Goal: Check status: Check status

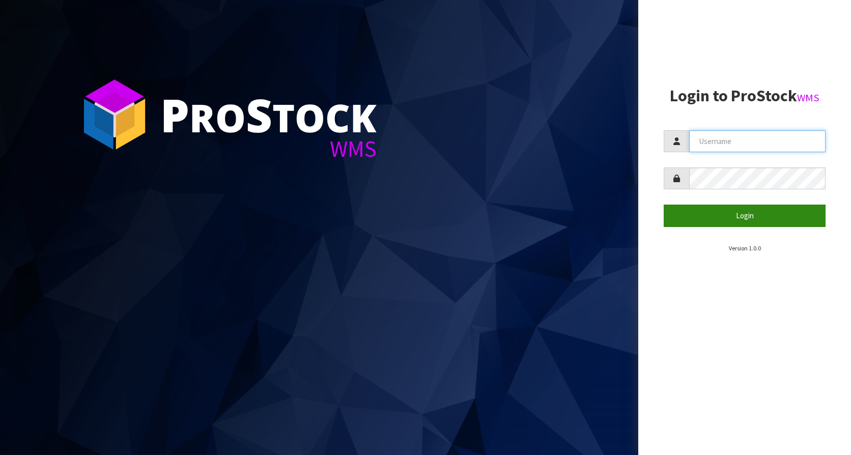
type input "KitchenAid"
click at [735, 217] on button "Login" at bounding box center [744, 216] width 162 height 22
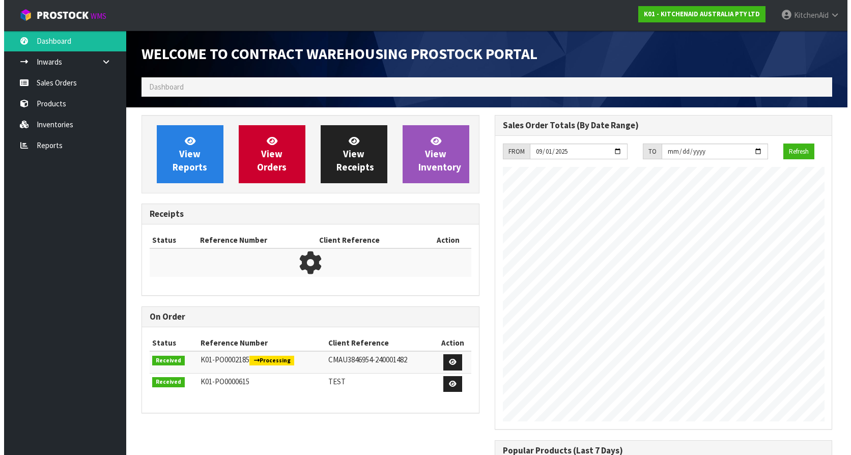
scroll to position [564, 353]
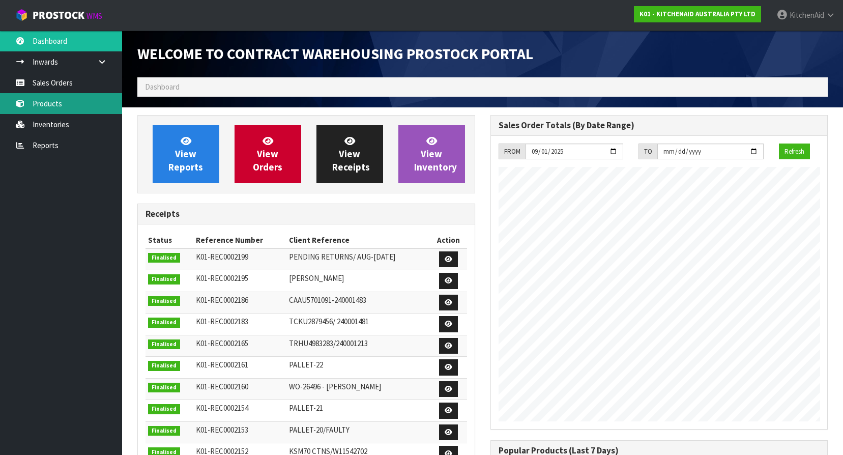
click at [40, 106] on link "Products" at bounding box center [61, 103] width 122 height 21
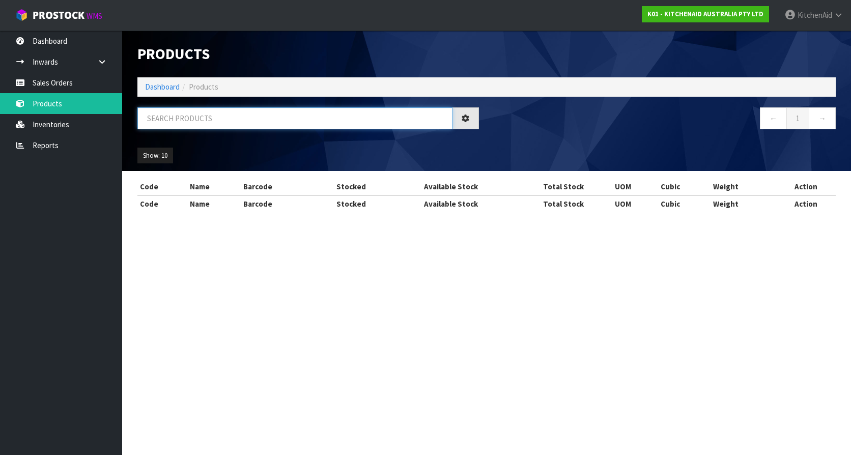
click at [267, 115] on input "text" at bounding box center [294, 118] width 315 height 22
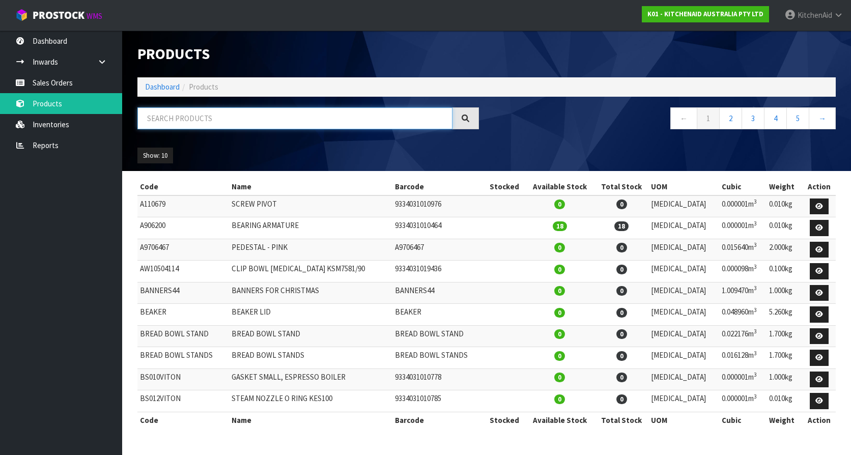
paste input "5KSM195PSAHI"
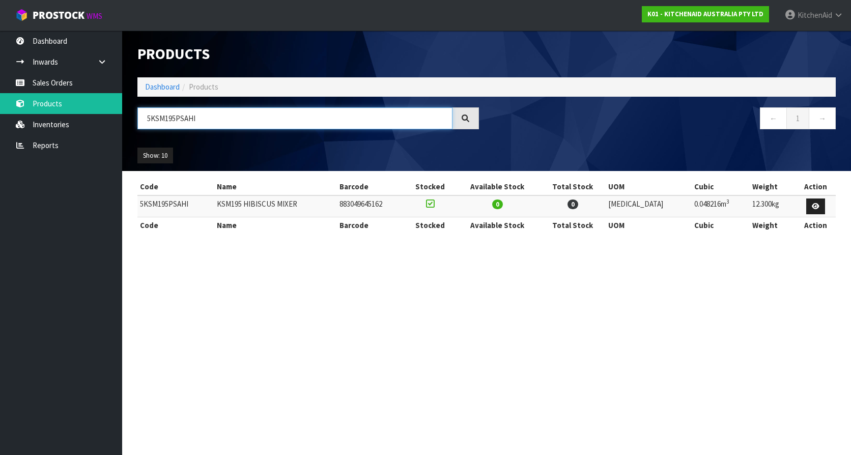
type input "5KSM195PSAHI"
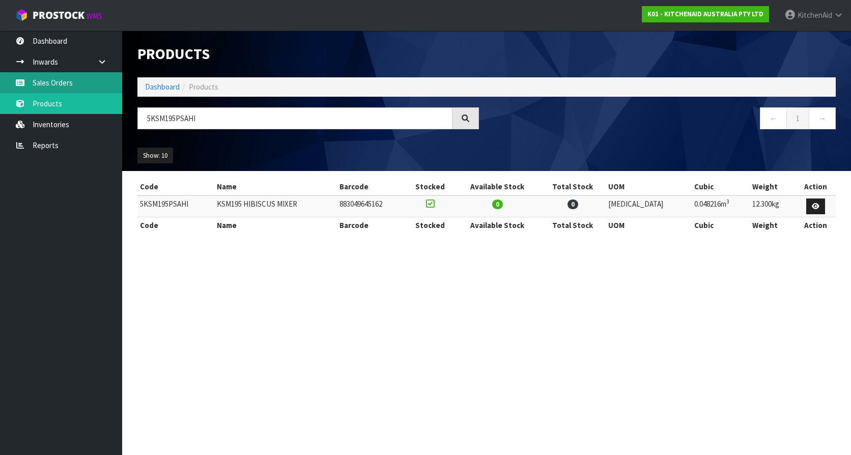
click at [70, 87] on link "Sales Orders" at bounding box center [61, 82] width 122 height 21
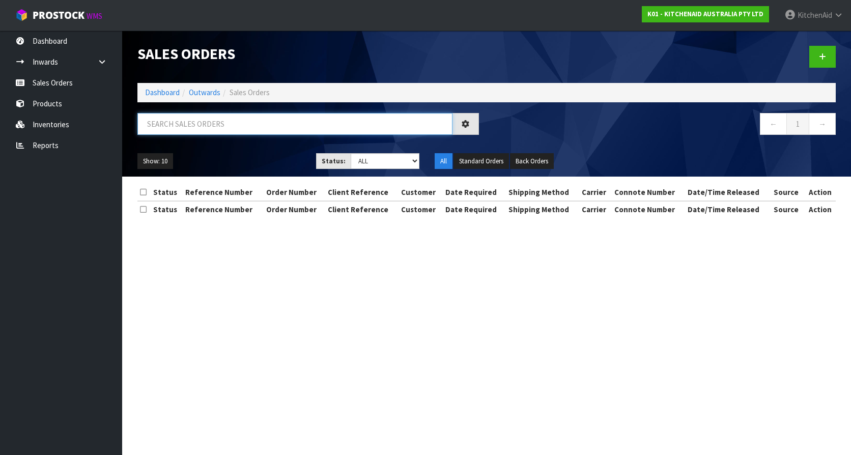
click at [224, 123] on input "text" at bounding box center [294, 124] width 315 height 22
paste input "0082036769"
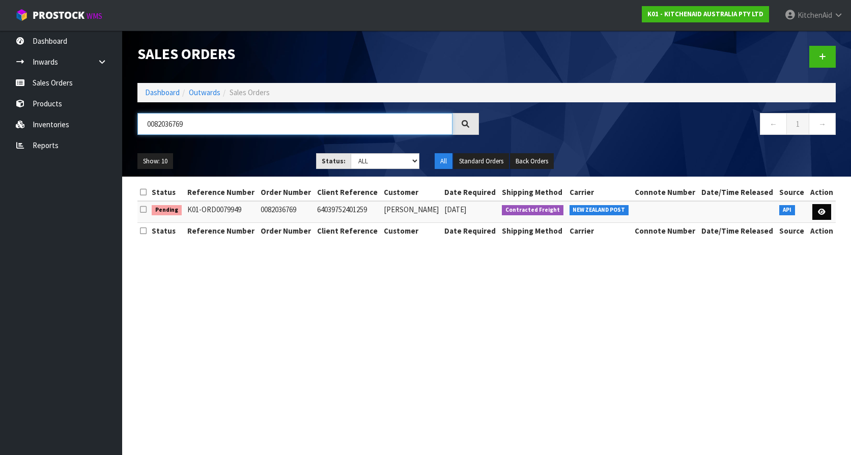
type input "0082036769"
click at [824, 209] on icon at bounding box center [822, 212] width 8 height 7
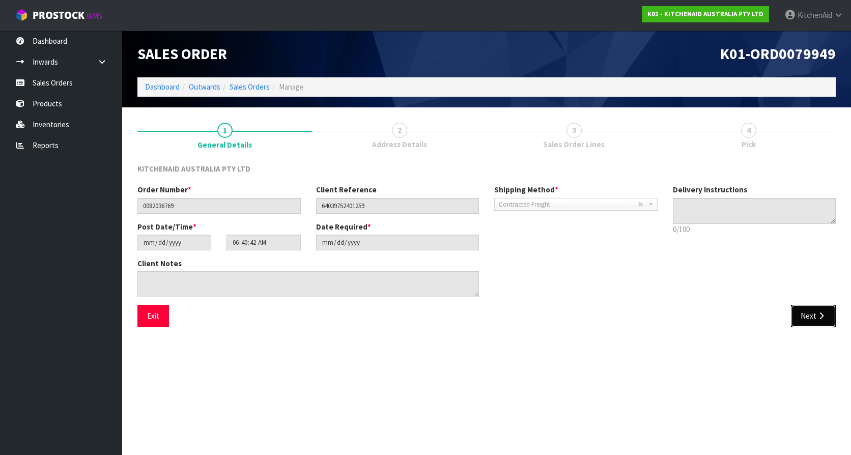
drag, startPoint x: 813, startPoint y: 317, endPoint x: 692, endPoint y: 318, distance: 121.1
click at [813, 317] on button "Next" at bounding box center [813, 316] width 45 height 22
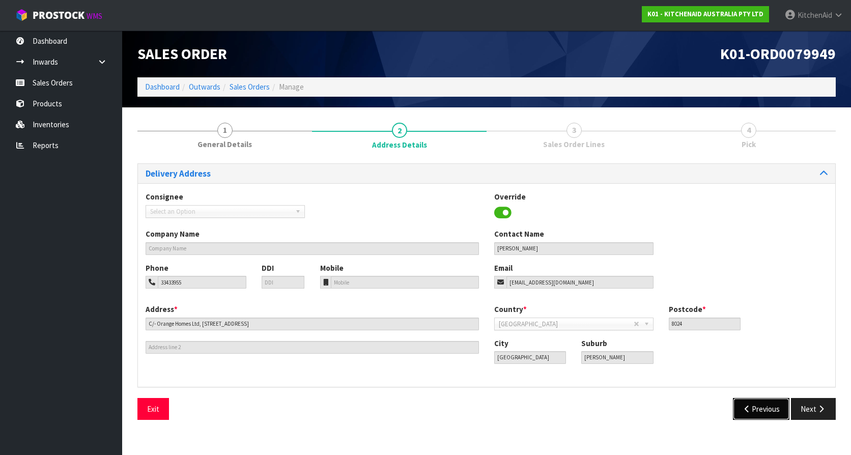
drag, startPoint x: 750, startPoint y: 412, endPoint x: 748, endPoint y: 406, distance: 6.3
click at [750, 413] on button "Previous" at bounding box center [761, 409] width 57 height 22
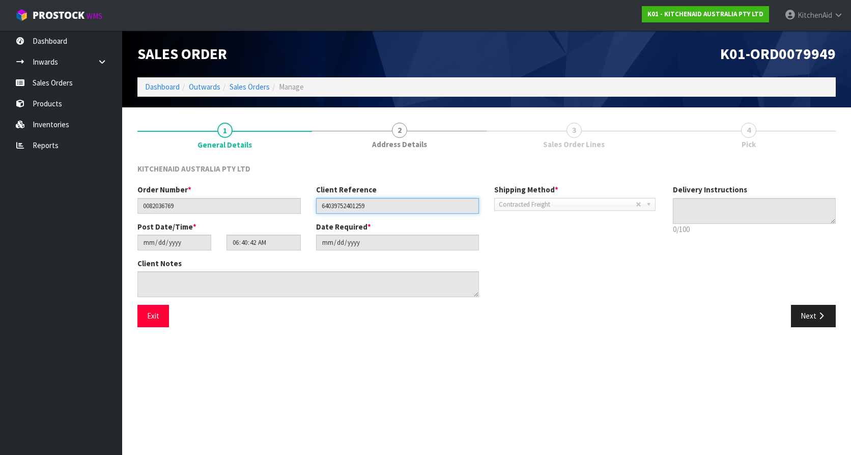
click at [354, 208] on input "64039752401259" at bounding box center [397, 206] width 163 height 16
